Goal: Information Seeking & Learning: Learn about a topic

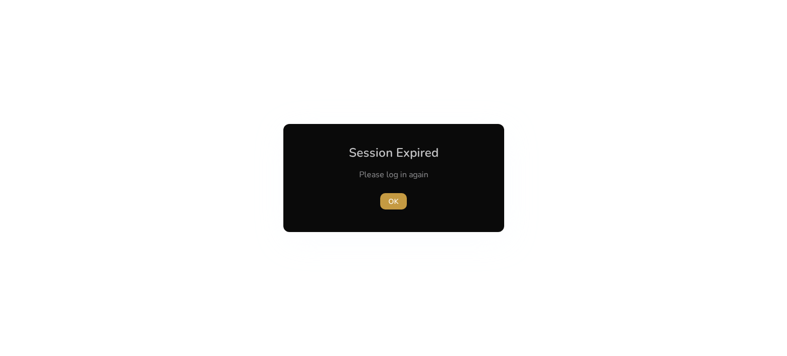
click at [393, 202] on span "OK" at bounding box center [393, 201] width 10 height 11
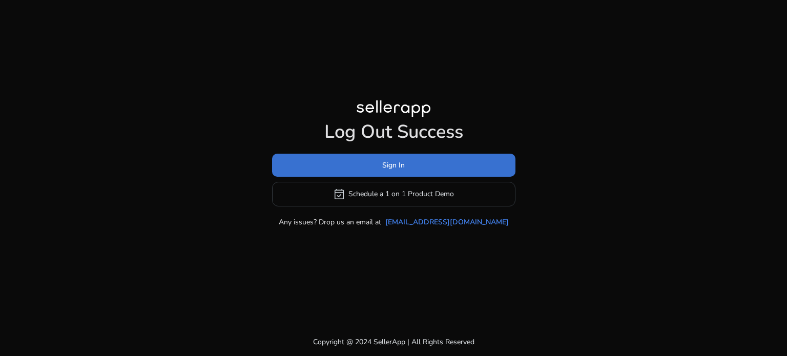
click at [394, 163] on span "Sign In" at bounding box center [393, 165] width 23 height 11
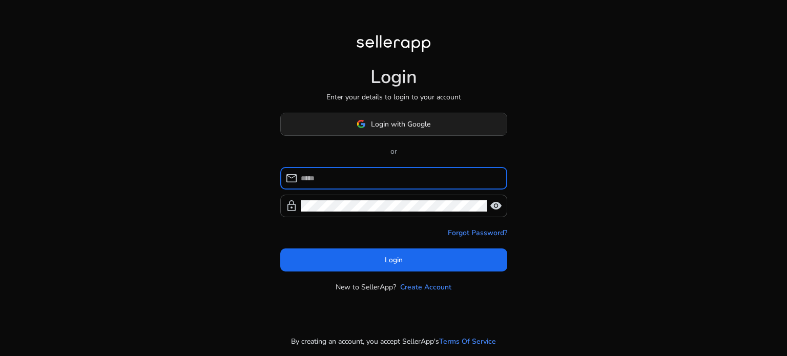
click at [384, 129] on span "Login with Google" at bounding box center [400, 124] width 59 height 11
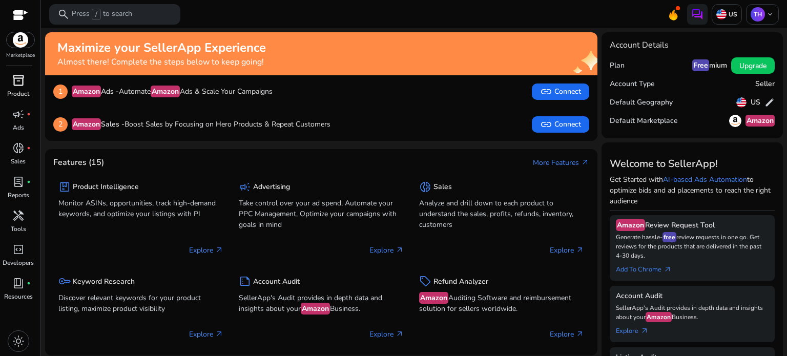
click at [17, 86] on span "inventory_2" at bounding box center [18, 80] width 12 height 12
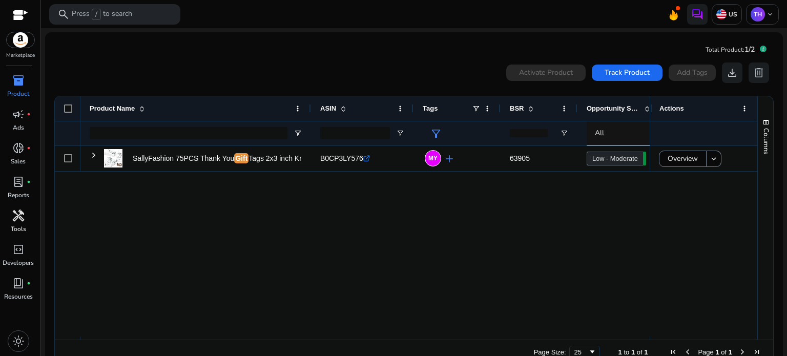
click at [19, 221] on span "handyman" at bounding box center [18, 216] width 12 height 12
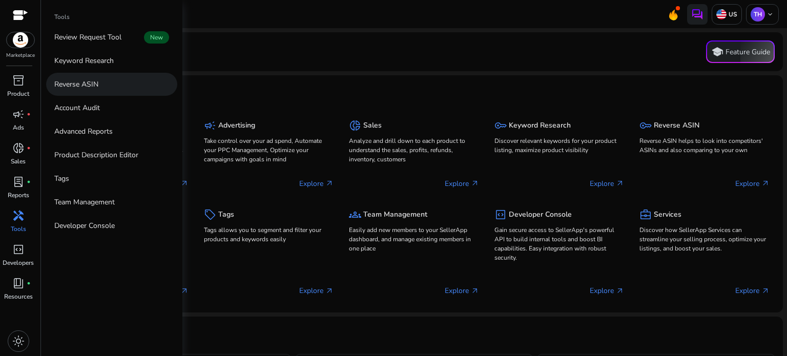
click at [101, 77] on link "Reverse ASIN" at bounding box center [111, 84] width 131 height 23
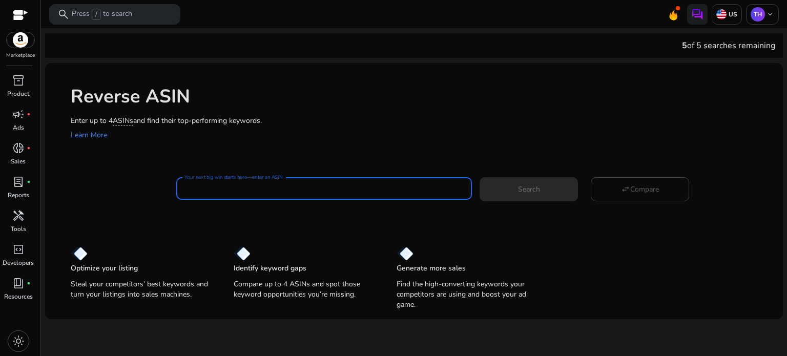
click at [252, 191] on input "Your next big win starts here—enter an ASIN" at bounding box center [323, 188] width 279 height 11
paste input "**********"
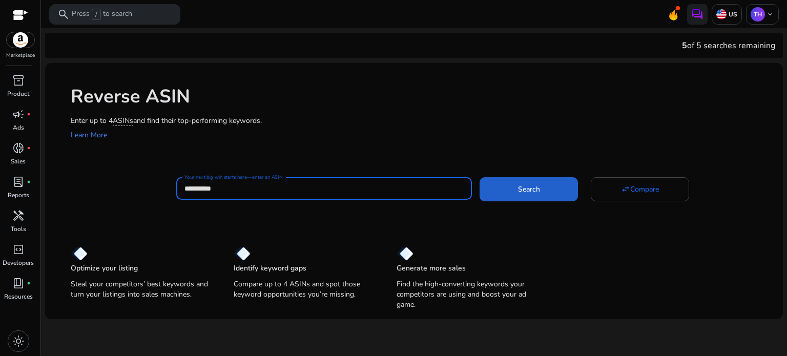
type input "**********"
click at [535, 194] on span "Search" at bounding box center [529, 189] width 22 height 11
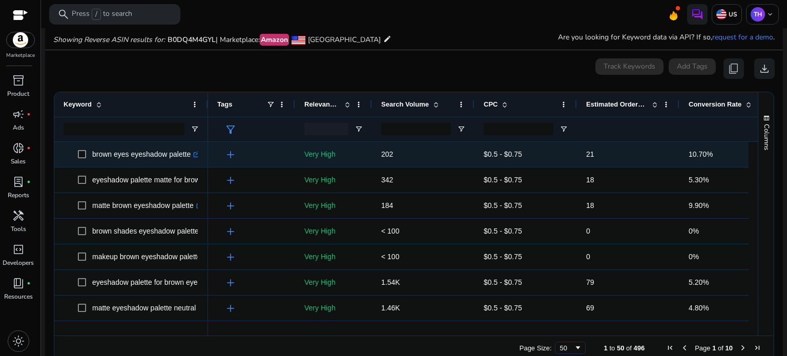
scroll to position [110, 0]
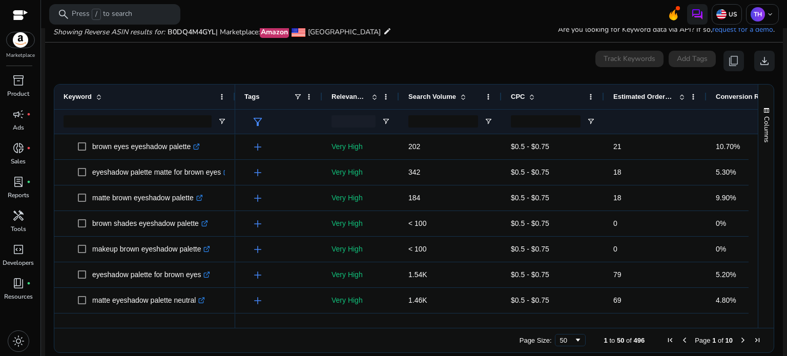
drag, startPoint x: 217, startPoint y: 90, endPoint x: 234, endPoint y: 88, distance: 16.5
click at [234, 88] on div at bounding box center [235, 97] width 4 height 25
drag, startPoint x: 330, startPoint y: 328, endPoint x: 353, endPoint y: 325, distance: 23.7
click at [353, 325] on div "Drag here to set row groups Drag here to set column labels Keyword Tags 21" at bounding box center [414, 218] width 720 height 269
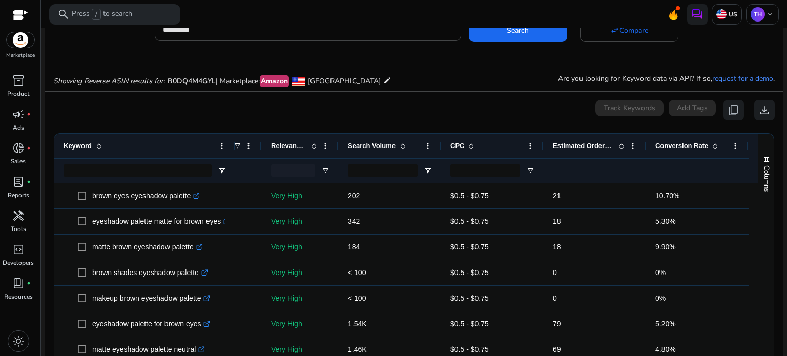
scroll to position [58, 0]
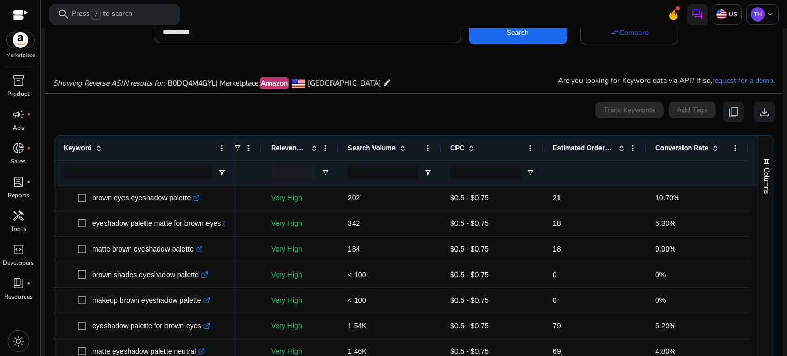
click at [711, 145] on span at bounding box center [715, 148] width 8 height 8
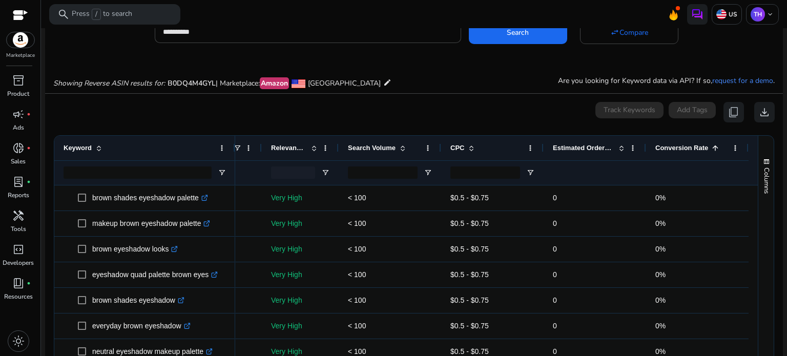
click at [711, 145] on span at bounding box center [715, 148] width 8 height 8
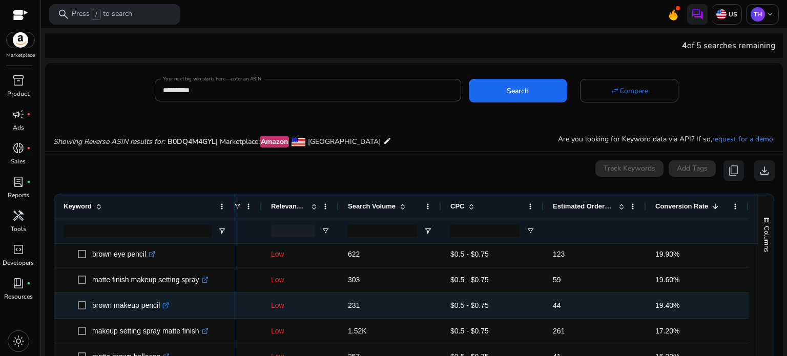
scroll to position [0, 0]
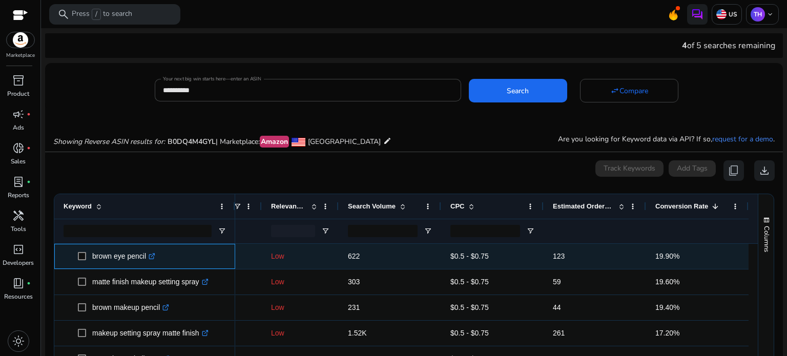
click at [153, 260] on link ".st0{fill:#2c8af8}" at bounding box center [150, 256] width 9 height 8
